Goal: Task Accomplishment & Management: Use online tool/utility

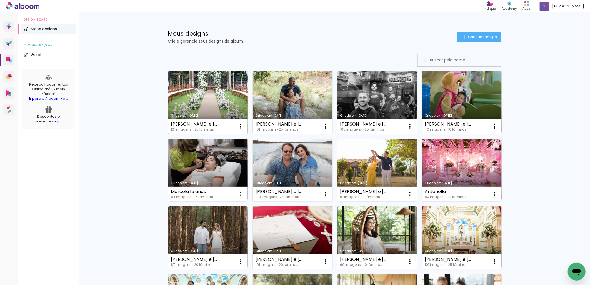
click at [205, 99] on link "Criado em [DATE]" at bounding box center [208, 102] width 80 height 63
